Goal: Transaction & Acquisition: Book appointment/travel/reservation

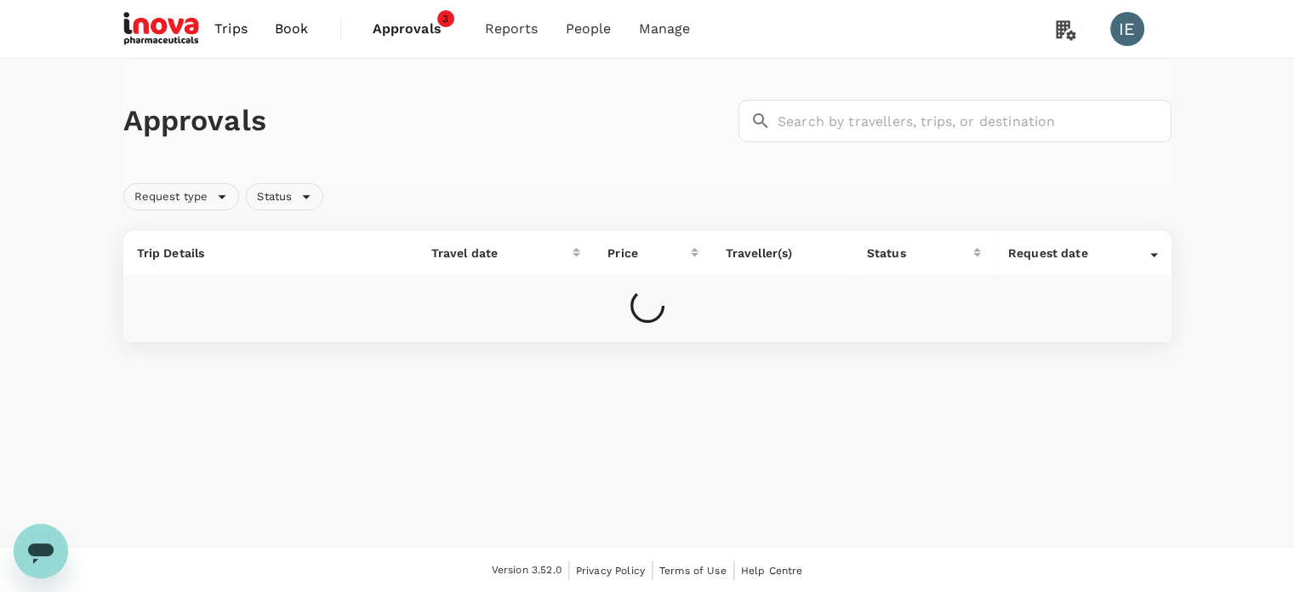
click at [296, 27] on span "Book" at bounding box center [292, 29] width 34 height 20
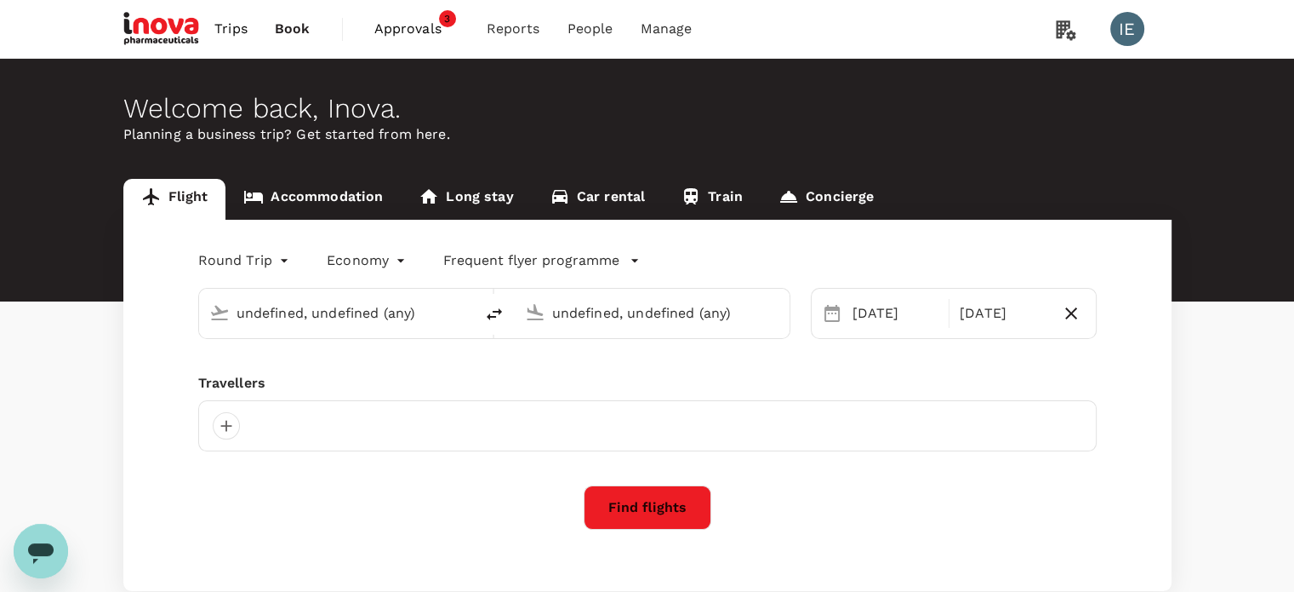
type input "Singapore Changi (SIN)"
type input "Suvarnabhumi Intl (BKK)"
type input "Singapore Changi (SIN)"
type input "Suvarnabhumi Intl (BKK)"
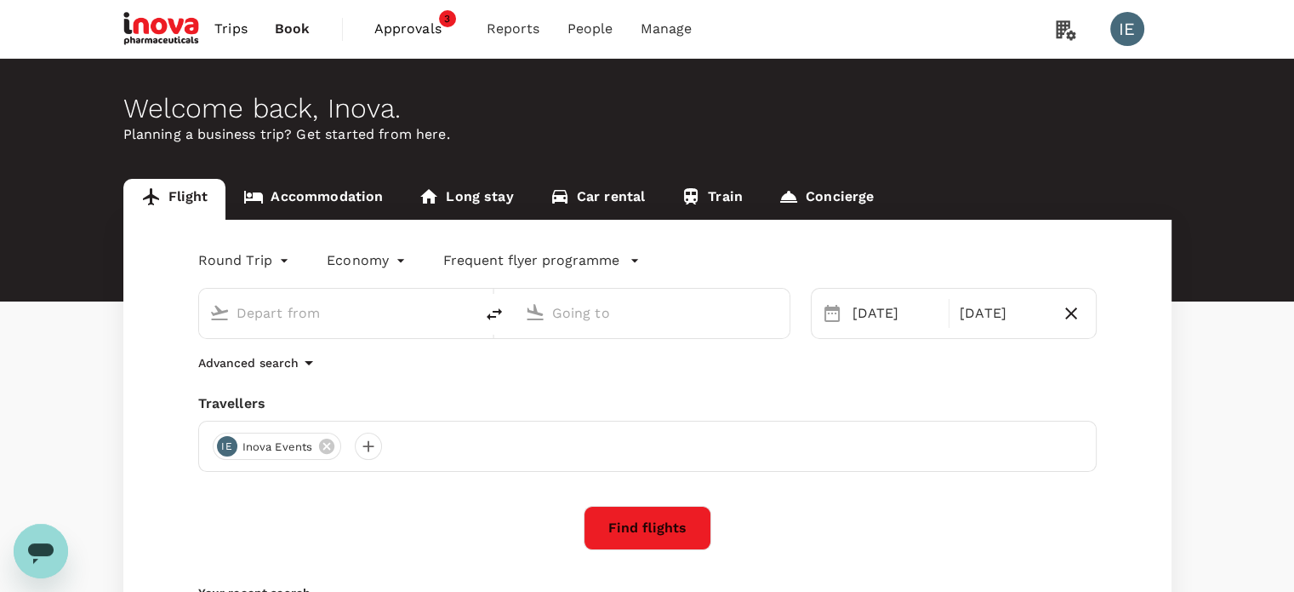
type input "Singapore Changi (SIN)"
click at [675, 314] on input "Suvarnabhumi Intl (BKK)" at bounding box center [653, 313] width 202 height 26
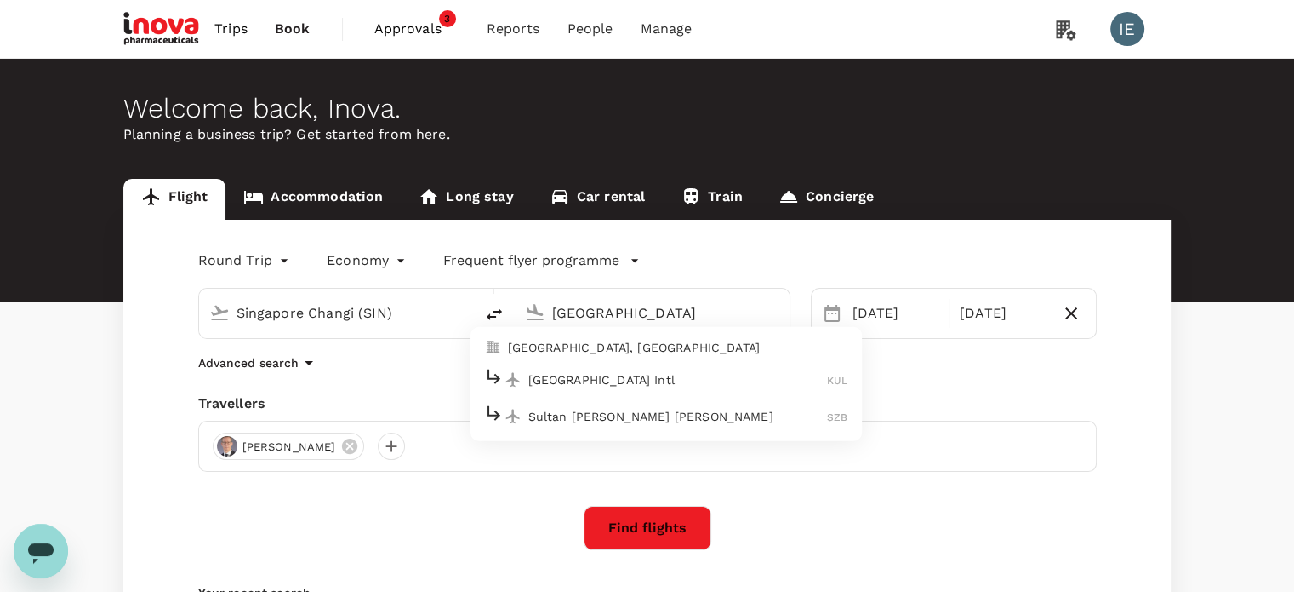
drag, startPoint x: 605, startPoint y: 370, endPoint x: 604, endPoint y: 350, distance: 20.4
click at [604, 350] on ul "[GEOGRAPHIC_DATA], [GEOGRAPHIC_DATA] [GEOGRAPHIC_DATA] Intl KUL Sultan [PERSON_…" at bounding box center [666, 384] width 391 height 114
click at [604, 350] on p "[GEOGRAPHIC_DATA], [GEOGRAPHIC_DATA]" at bounding box center [678, 347] width 340 height 17
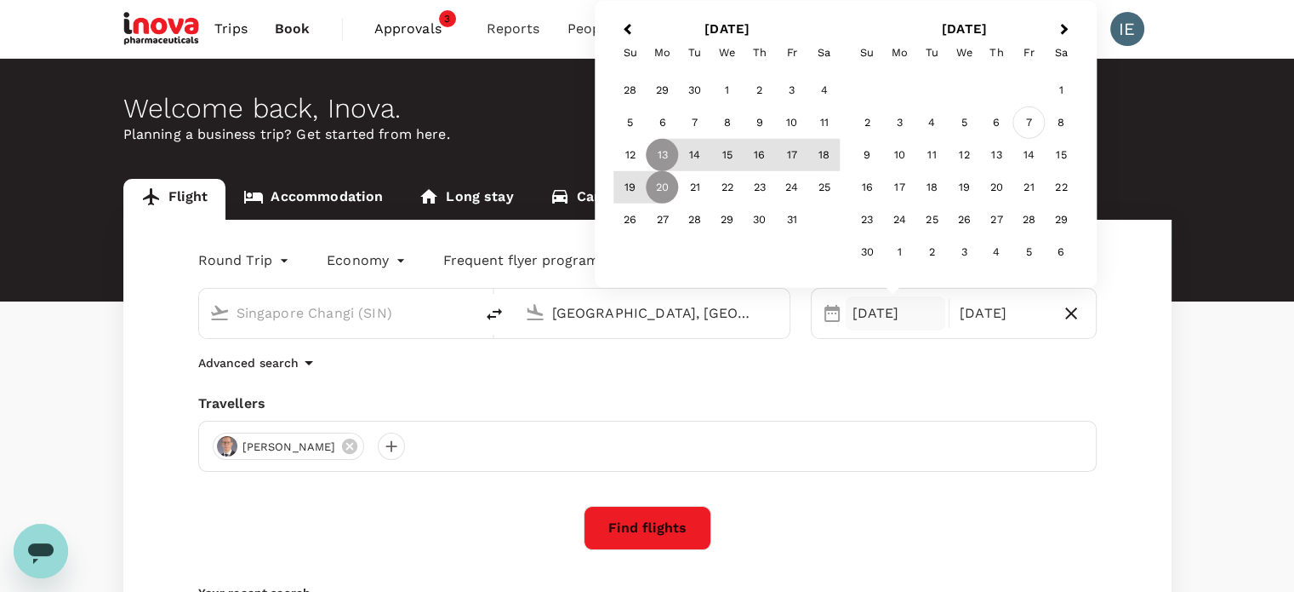
type input "[GEOGRAPHIC_DATA], [GEOGRAPHIC_DATA] (any)"
click at [1026, 125] on div "7" at bounding box center [1029, 122] width 32 height 32
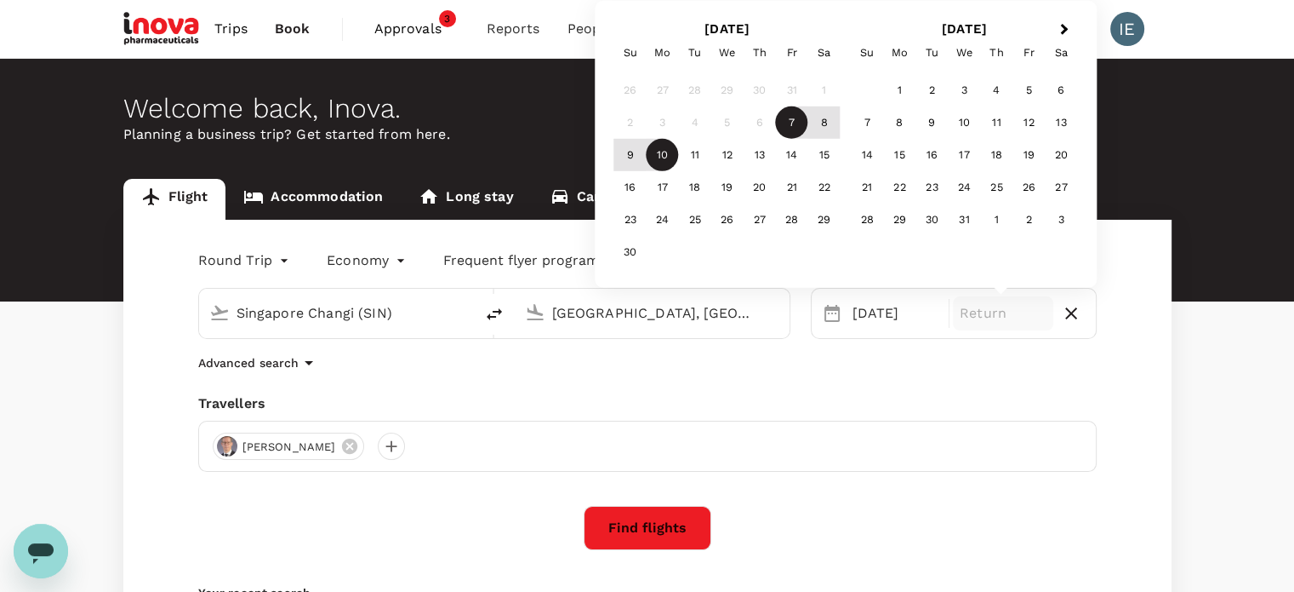
click at [664, 152] on div "10" at bounding box center [663, 155] width 32 height 32
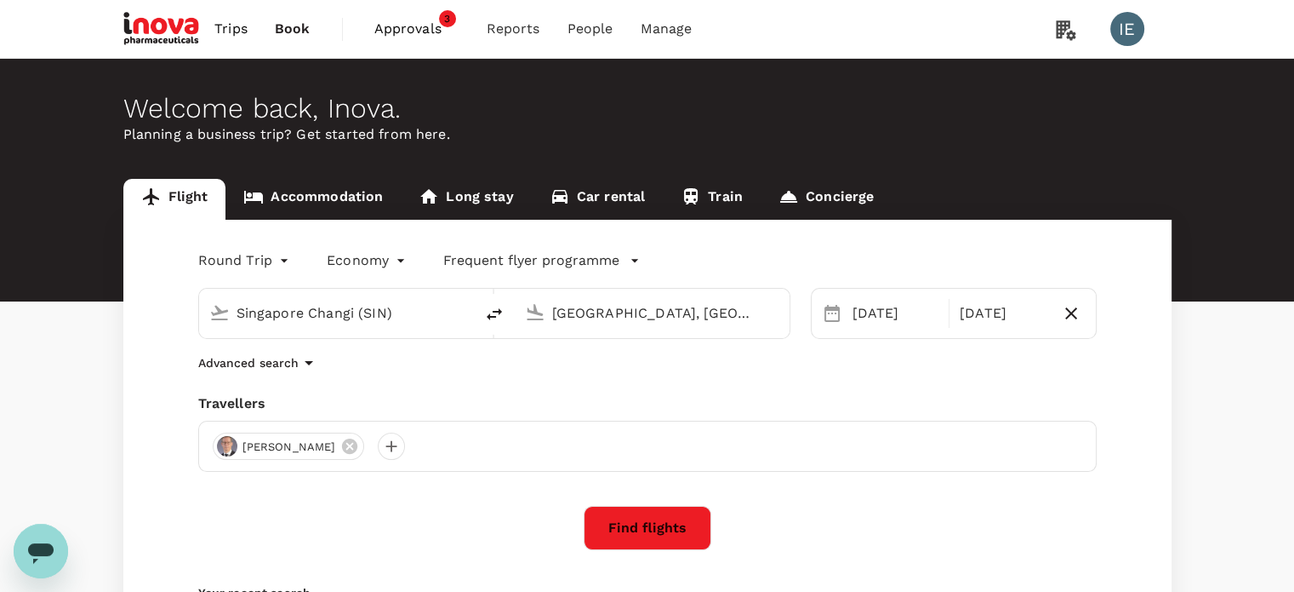
click at [0, 426] on div "Flight Accommodation Long stay Car rental Train Concierge Round Trip roundtrip …" at bounding box center [647, 440] width 1294 height 523
click at [670, 540] on button "Find flights" at bounding box center [648, 528] width 128 height 44
